Goal: Task Accomplishment & Management: Manage account settings

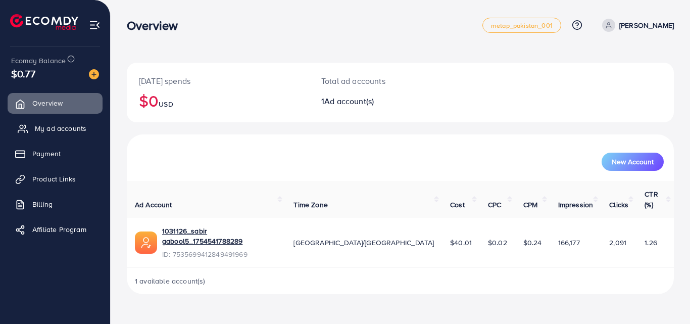
click at [53, 125] on span "My ad accounts" at bounding box center [61, 128] width 52 height 10
click at [50, 127] on span "My ad accounts" at bounding box center [61, 128] width 52 height 10
click at [49, 128] on span "My ad accounts" at bounding box center [61, 128] width 52 height 10
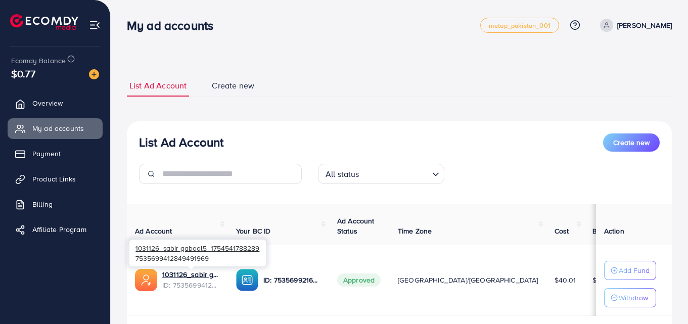
click at [174, 268] on div "1031126_sabir gabool5_1754541788289 7535699412849491969" at bounding box center [197, 253] width 136 height 33
click at [172, 267] on div "1031126_sabir gabool5_1754541788289 7535699412849491969" at bounding box center [197, 253] width 136 height 33
click at [173, 270] on link "1031126_sabir gabool5_1754541788289" at bounding box center [191, 274] width 58 height 10
click at [174, 278] on link "1031126_sabir gabool5_1754541788289" at bounding box center [191, 274] width 58 height 10
